Goal: Navigation & Orientation: Find specific page/section

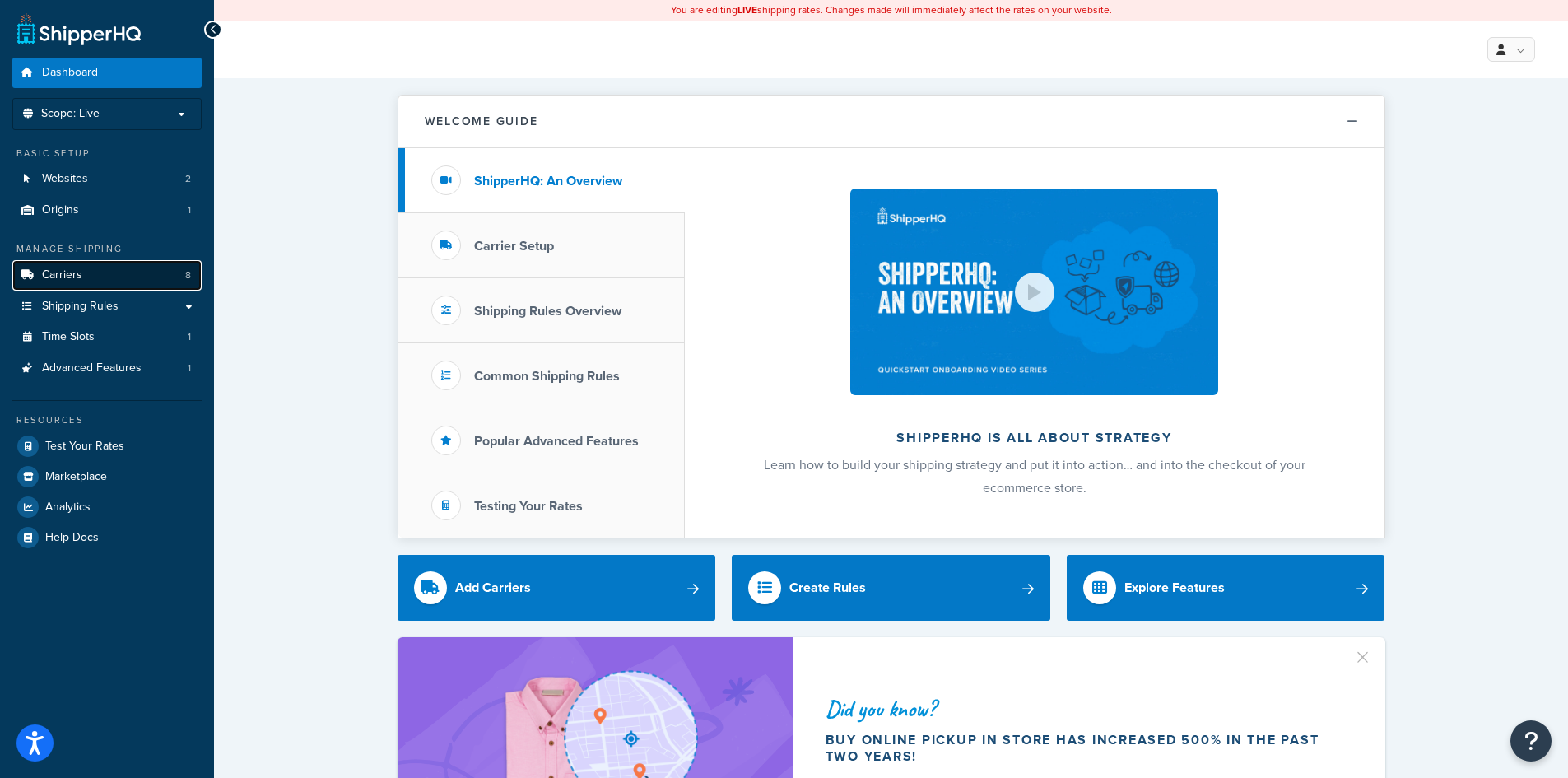
click at [81, 285] on link "Carriers 8" at bounding box center [106, 276] width 189 height 31
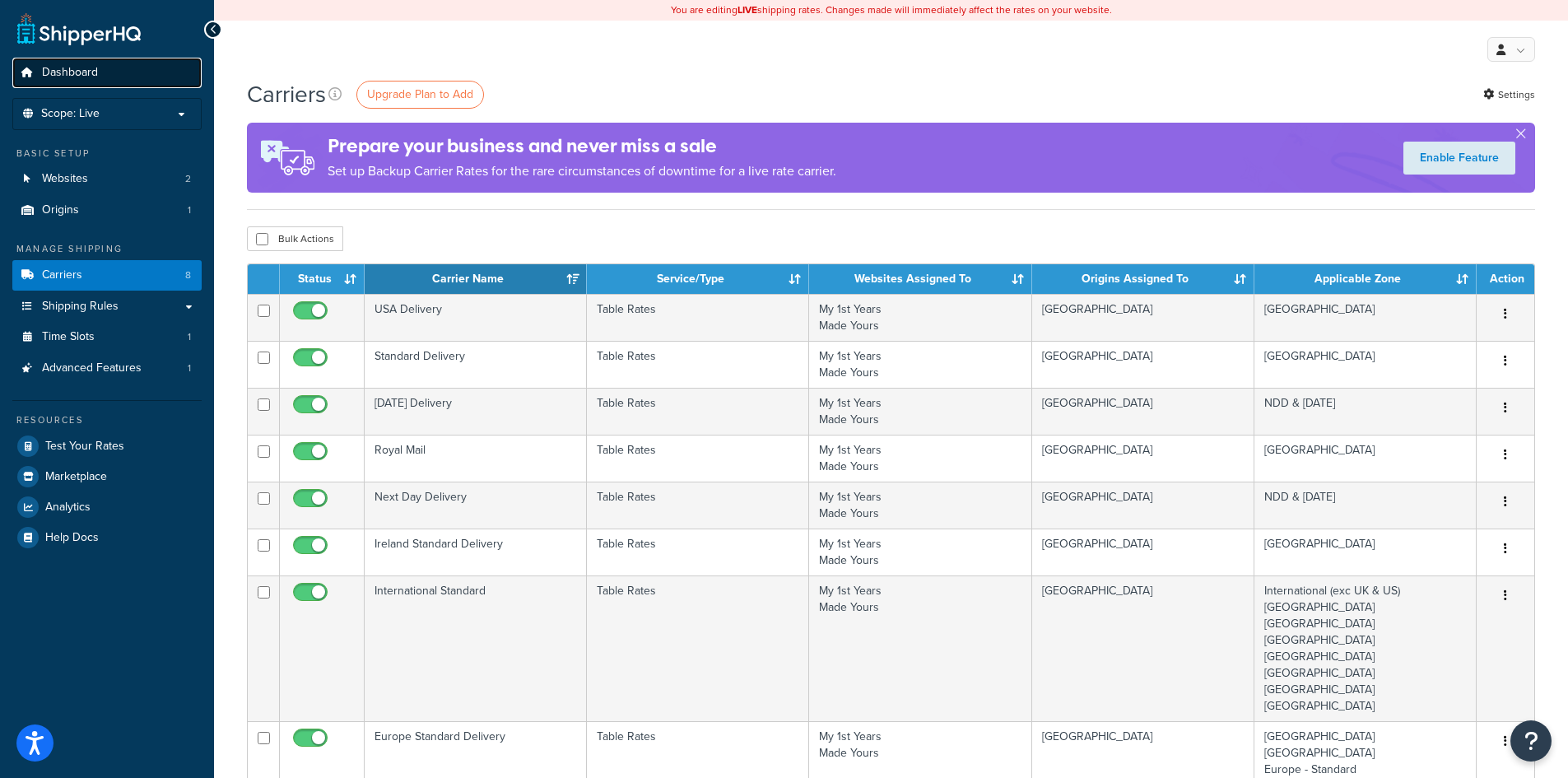
click at [97, 70] on span "Dashboard" at bounding box center [69, 73] width 56 height 14
